Goal: Task Accomplishment & Management: Manage account settings

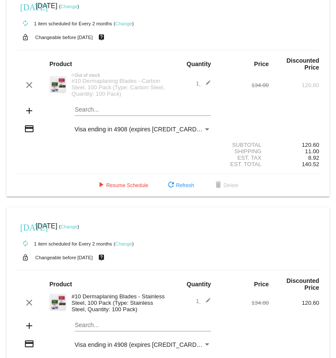
scroll to position [14, 0]
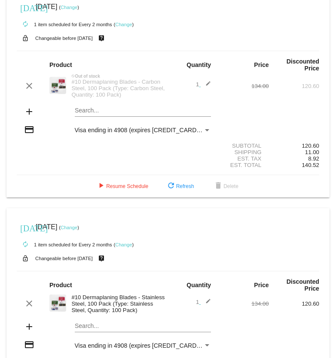
click at [77, 6] on link "Change" at bounding box center [69, 7] width 17 height 5
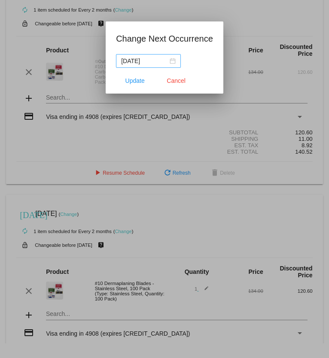
click at [170, 61] on div "[DATE]" at bounding box center [148, 60] width 54 height 9
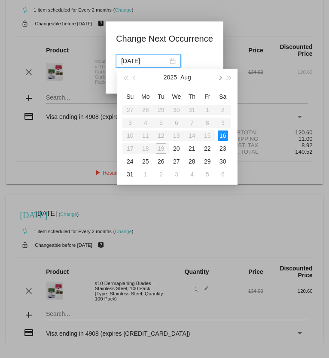
click at [222, 78] on button "button" at bounding box center [219, 77] width 9 height 17
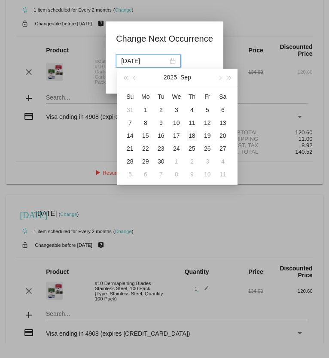
click at [192, 136] on div "18" at bounding box center [192, 135] width 10 height 10
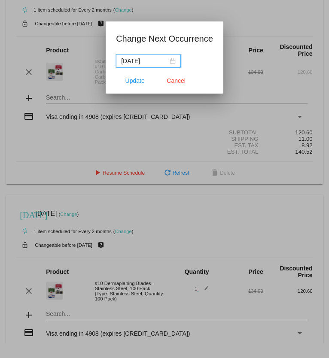
type input "[DATE]"
click at [135, 85] on button "Update" at bounding box center [135, 80] width 38 height 15
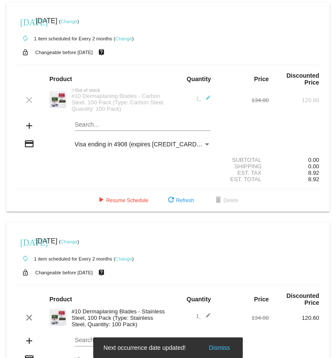
scroll to position [87, 0]
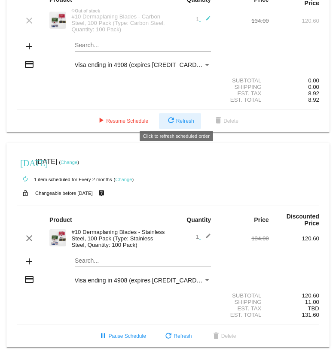
click at [174, 118] on span "refresh Refresh" at bounding box center [180, 121] width 28 height 6
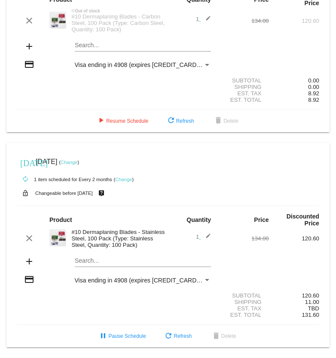
scroll to position [0, 0]
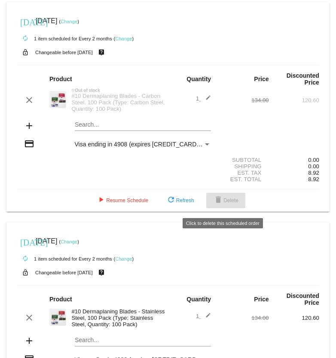
click at [219, 206] on mat-icon "delete" at bounding box center [218, 200] width 10 height 10
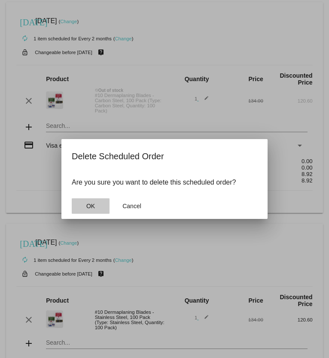
click at [88, 205] on span "OK" at bounding box center [90, 206] width 9 height 7
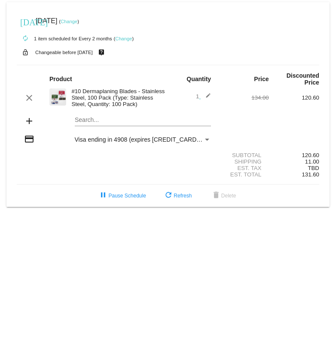
click at [77, 24] on link "Change" at bounding box center [69, 21] width 17 height 5
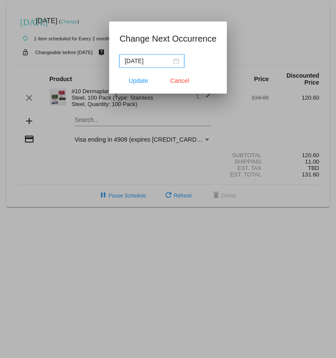
click at [177, 62] on div "[DATE]" at bounding box center [151, 60] width 54 height 9
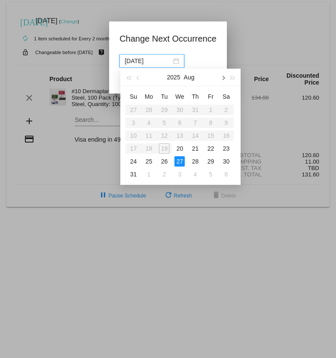
click at [224, 80] on button "button" at bounding box center [222, 77] width 9 height 17
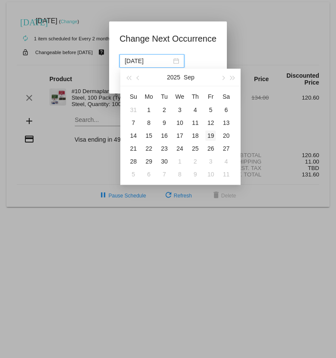
click at [211, 134] on div "19" at bounding box center [210, 135] width 10 height 10
type input "[DATE]"
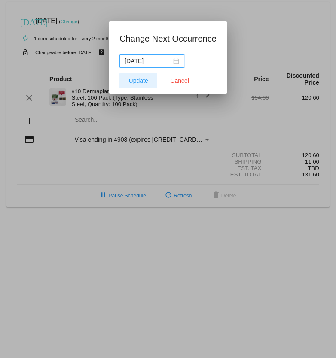
click at [141, 81] on span "Update" at bounding box center [138, 80] width 19 height 7
